Goal: Task Accomplishment & Management: Use online tool/utility

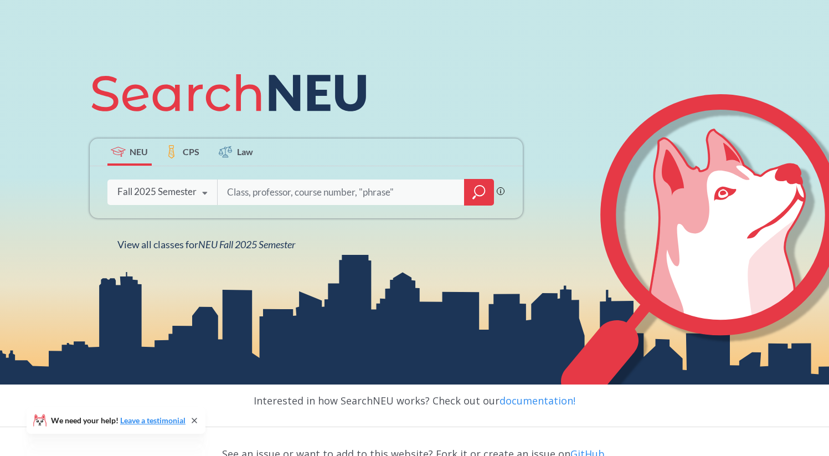
scroll to position [106, 0]
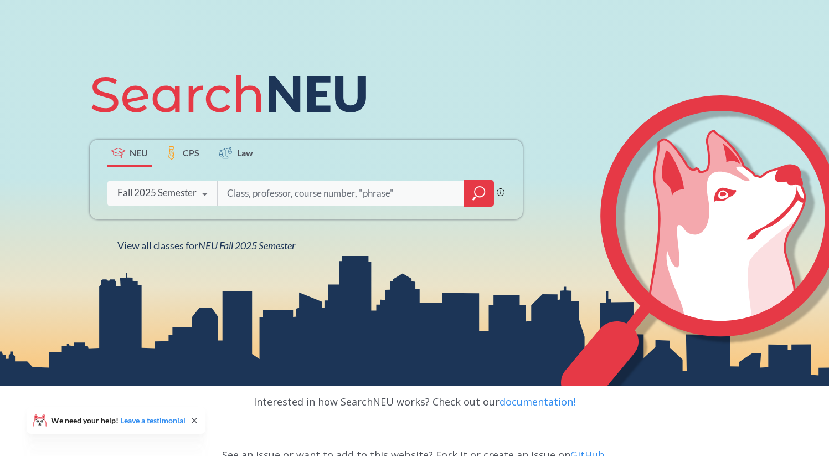
click at [252, 196] on input "search" at bounding box center [341, 193] width 230 height 23
type input "CS3100"
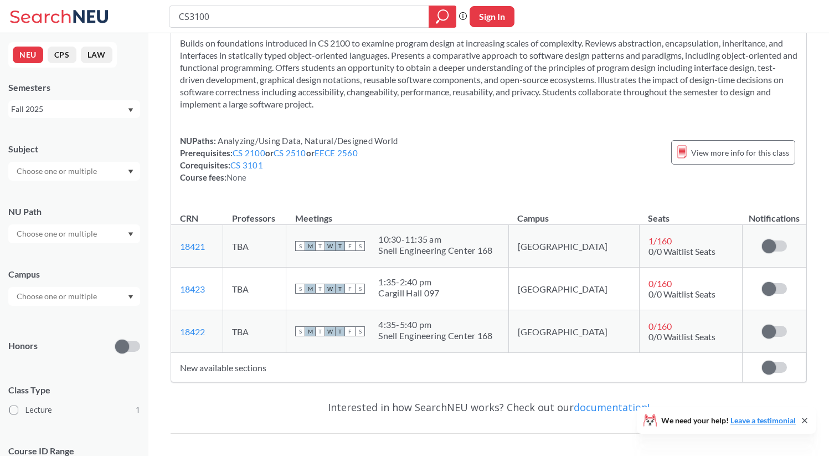
scroll to position [60, 0]
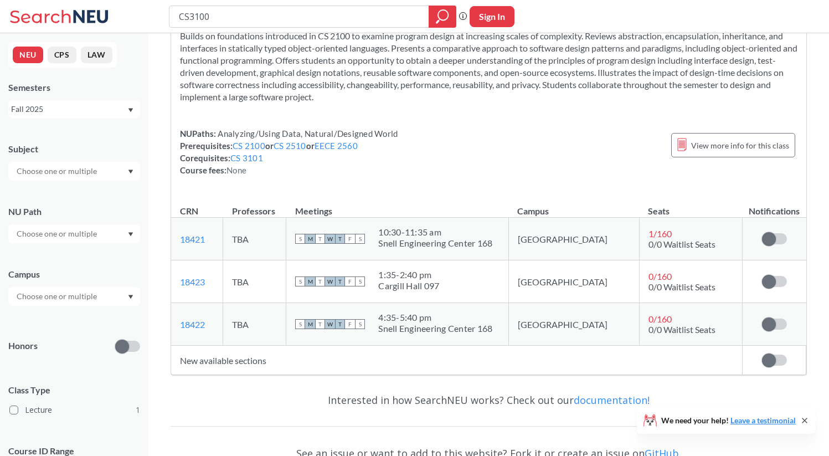
click at [664, 243] on span "0/0 Waitlist Seats" at bounding box center [682, 244] width 67 height 11
click at [769, 357] on span at bounding box center [769, 361] width 14 height 14
click at [762, 355] on input "checkbox" at bounding box center [762, 355] width 0 height 0
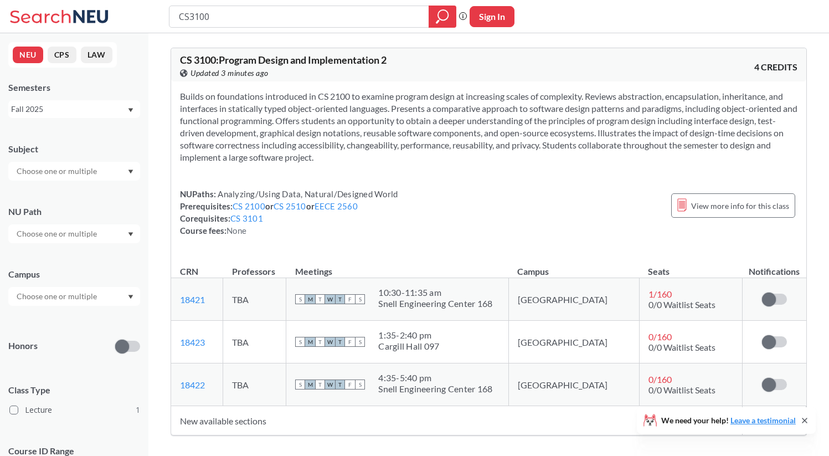
scroll to position [1, 0]
click at [192, 22] on input "CS3100" at bounding box center [299, 16] width 243 height 19
type input "CS2100"
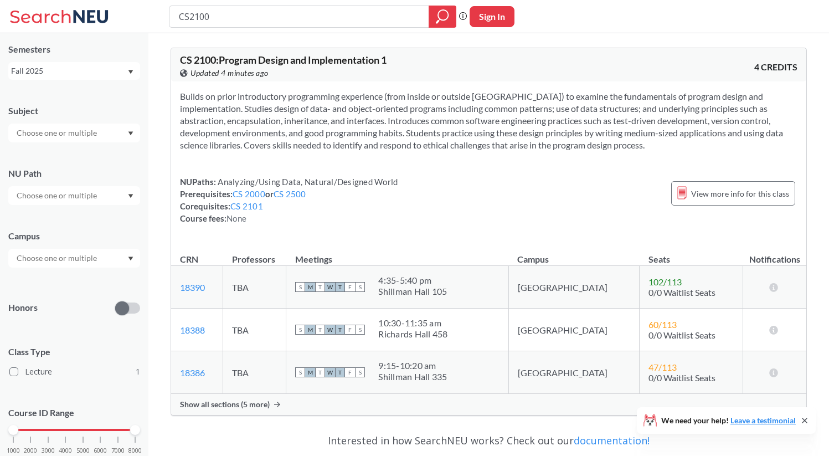
scroll to position [33, 0]
